Goal: Find contact information: Find contact information

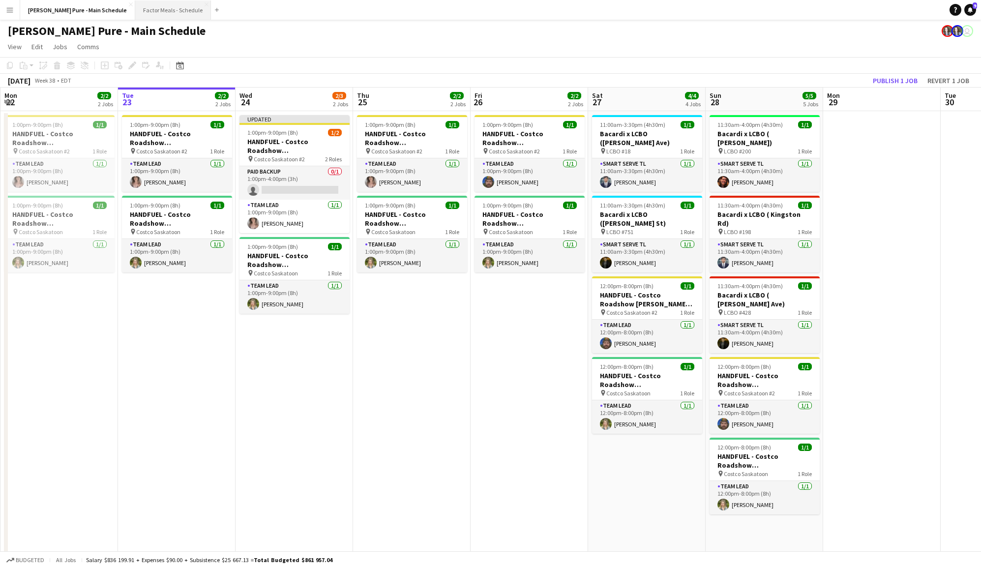
click at [135, 15] on button "Factor Meals - Schedule Close" at bounding box center [173, 9] width 76 height 19
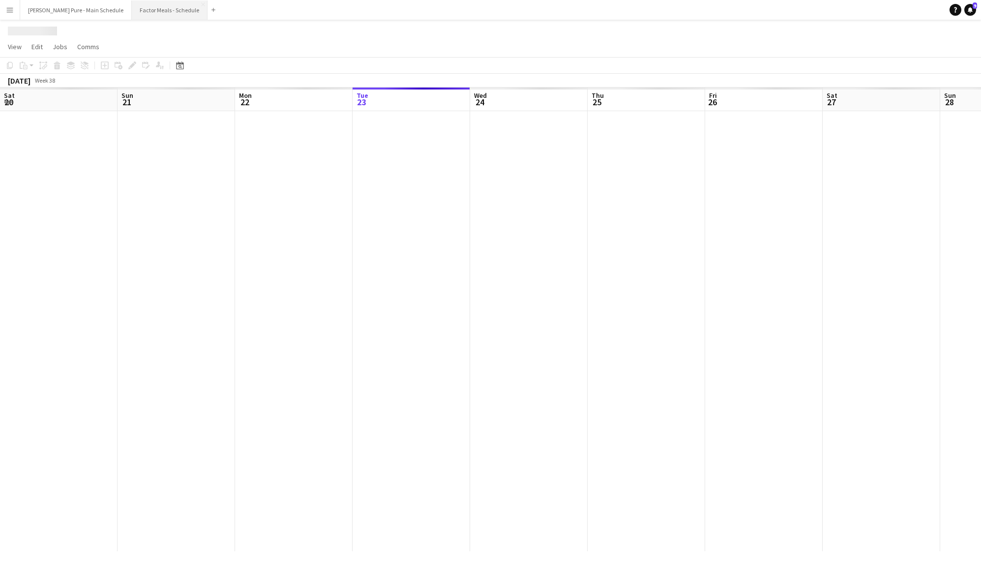
scroll to position [0, 235]
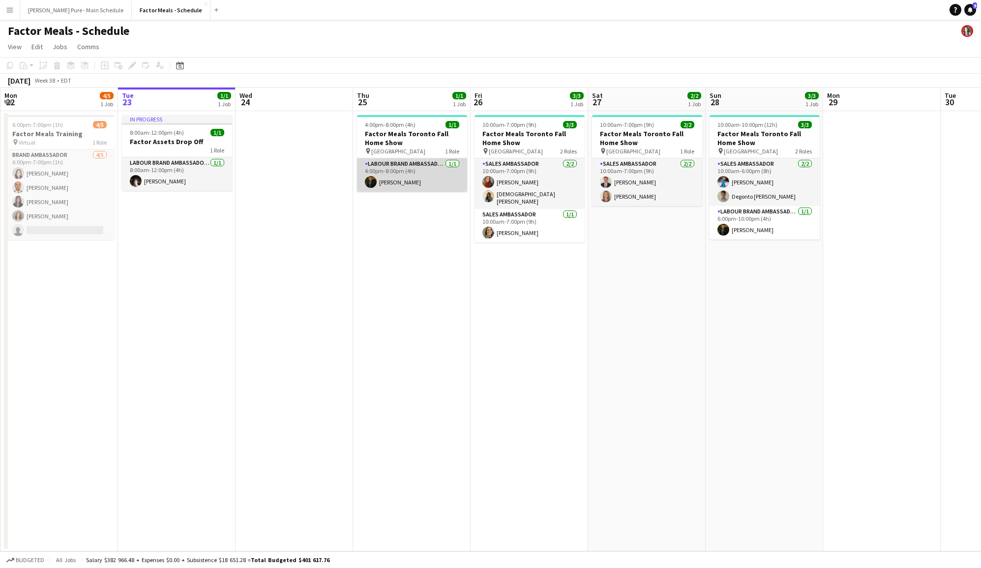
click at [386, 172] on app-card-role "Labour Brand Ambassadors [DATE] 4:00pm-8:00pm (4h) [PERSON_NAME]" at bounding box center [412, 174] width 110 height 33
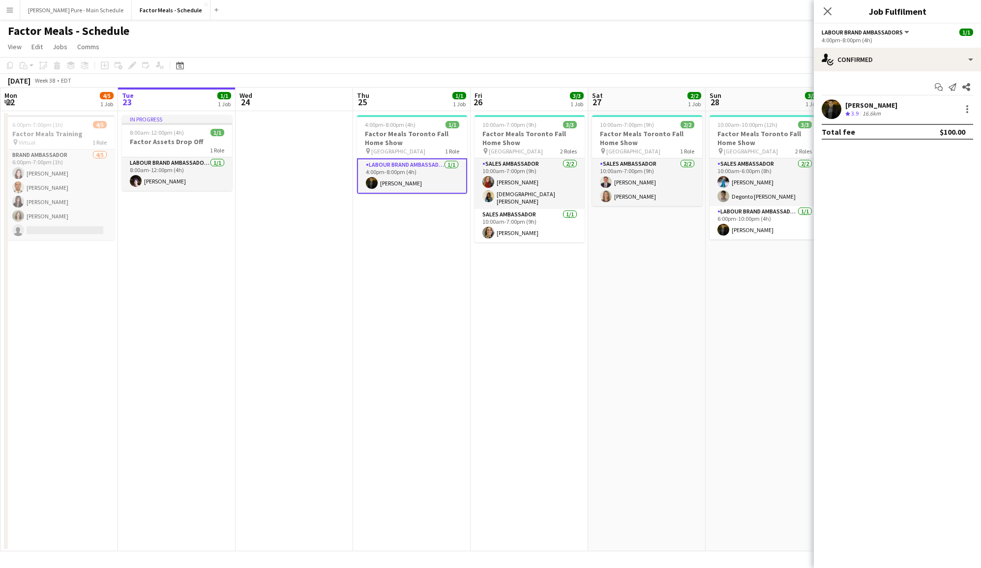
click at [826, 110] on app-user-avatar at bounding box center [832, 109] width 20 height 20
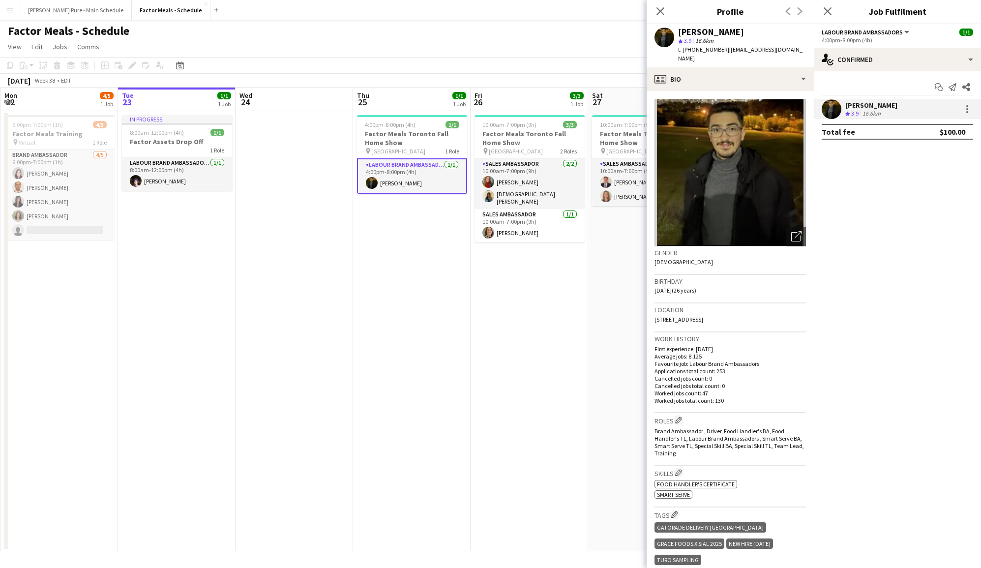
drag, startPoint x: 654, startPoint y: 319, endPoint x: 689, endPoint y: 320, distance: 35.9
click at [689, 320] on app-crew-profile-bio "Open photos pop-in Gender [DEMOGRAPHIC_DATA] Birthday [DEMOGRAPHIC_DATA] (26 ye…" at bounding box center [730, 329] width 167 height 477
copy span "M3J 0L1"
click at [656, 12] on app-icon "Close pop-in" at bounding box center [661, 11] width 14 height 14
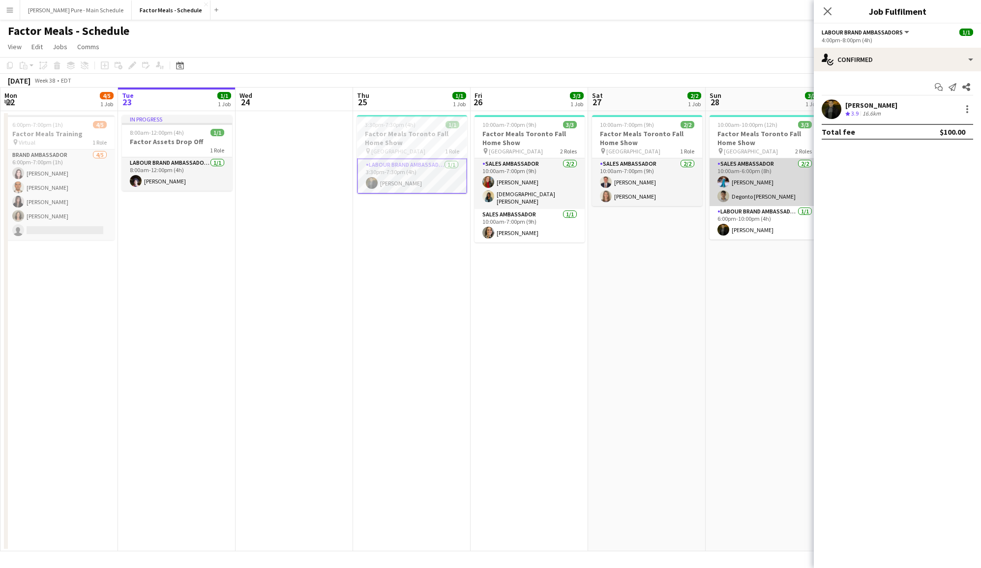
click at [742, 189] on app-card-role "Sales Ambassador [DATE] 10:00am-6:00pm (8h) [PERSON_NAME] [PERSON_NAME]" at bounding box center [765, 182] width 110 height 48
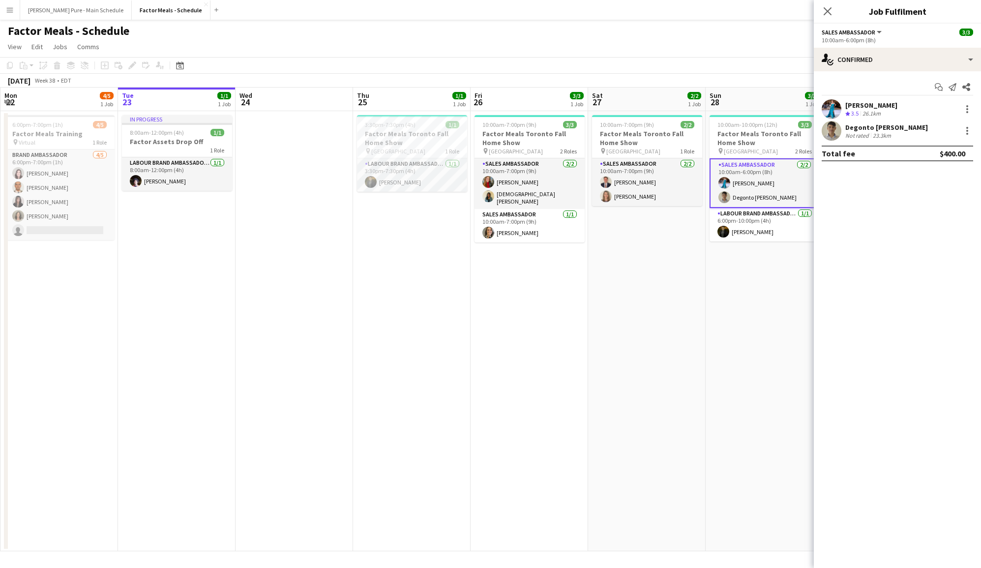
click at [861, 105] on div "[PERSON_NAME]" at bounding box center [871, 105] width 52 height 9
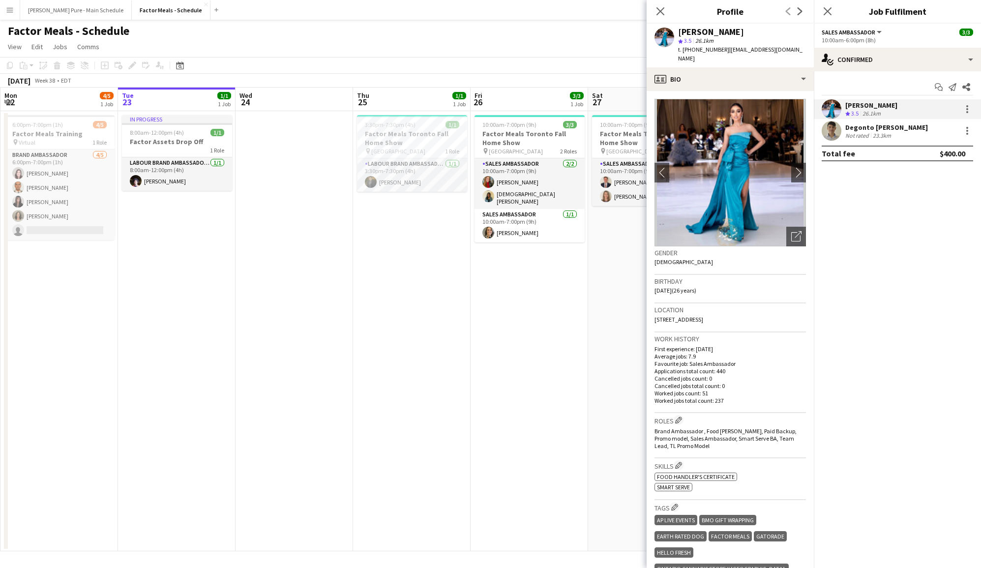
click at [741, 52] on span "| [EMAIL_ADDRESS][DOMAIN_NAME]" at bounding box center [740, 54] width 124 height 16
click at [777, 52] on span "| [EMAIL_ADDRESS][DOMAIN_NAME]" at bounding box center [740, 54] width 124 height 16
drag, startPoint x: 784, startPoint y: 50, endPoint x: 724, endPoint y: 52, distance: 60.0
click at [724, 52] on div "[PERSON_NAME] star 3.5 26.1km t. [PHONE_NUMBER] | [EMAIL_ADDRESS][DOMAIN_NAME]" at bounding box center [730, 46] width 167 height 44
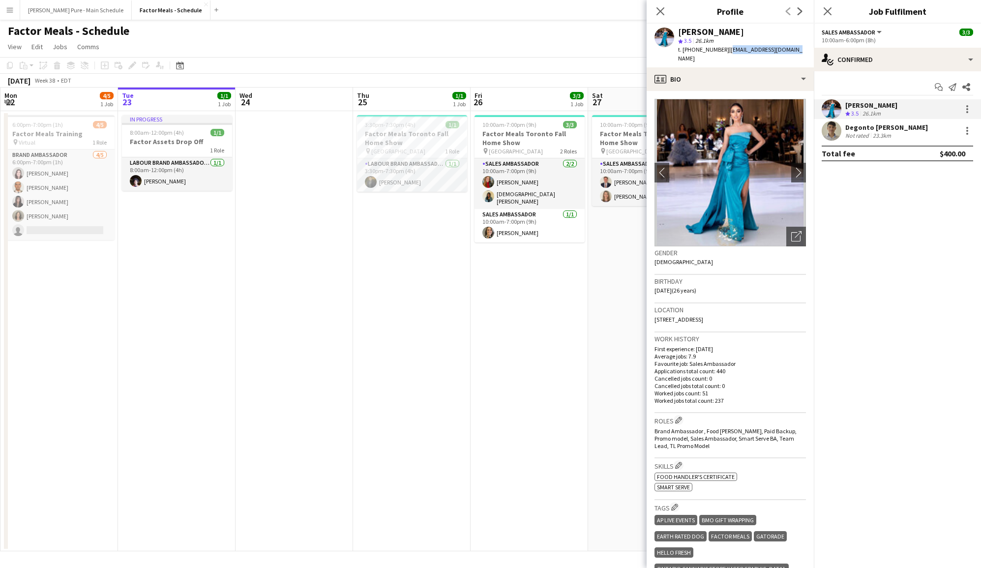
copy span "[EMAIL_ADDRESS][DOMAIN_NAME]"
click at [858, 138] on div "Not rated" at bounding box center [858, 135] width 26 height 7
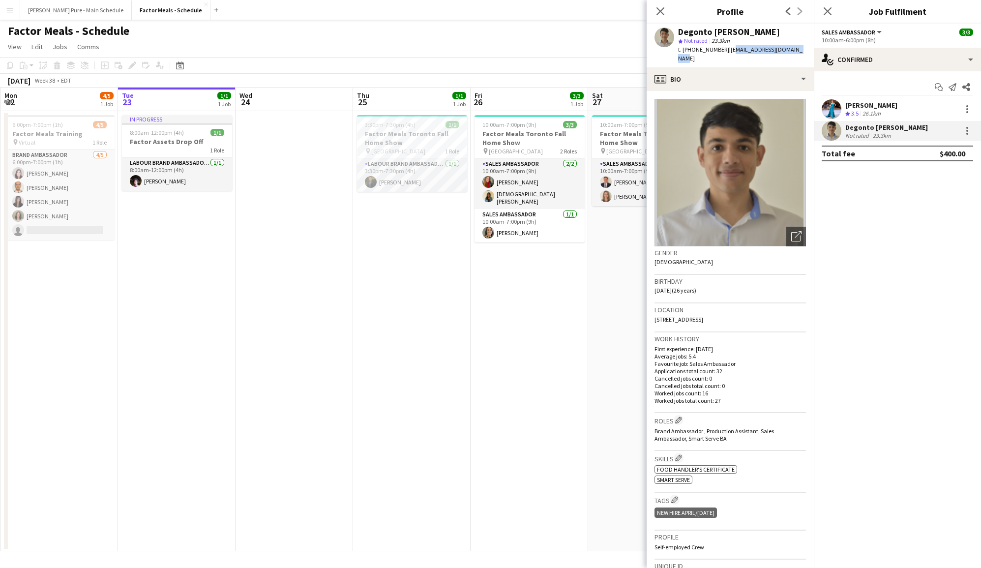
drag, startPoint x: 723, startPoint y: 52, endPoint x: 801, endPoint y: 53, distance: 77.2
click at [801, 53] on div "Degonto [PERSON_NAME] star Not rated 23.3km t. [PHONE_NUMBER] | [EMAIL_ADDRESS]…" at bounding box center [730, 46] width 167 height 44
copy span "[EMAIL_ADDRESS][DOMAIN_NAME]"
